Goal: Information Seeking & Learning: Learn about a topic

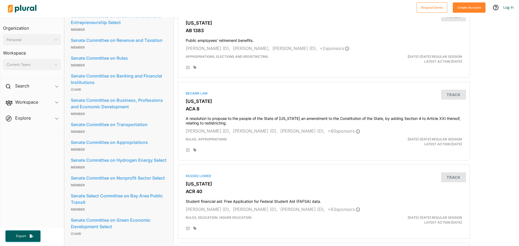
scroll to position [459, 0]
